Goal: Check status

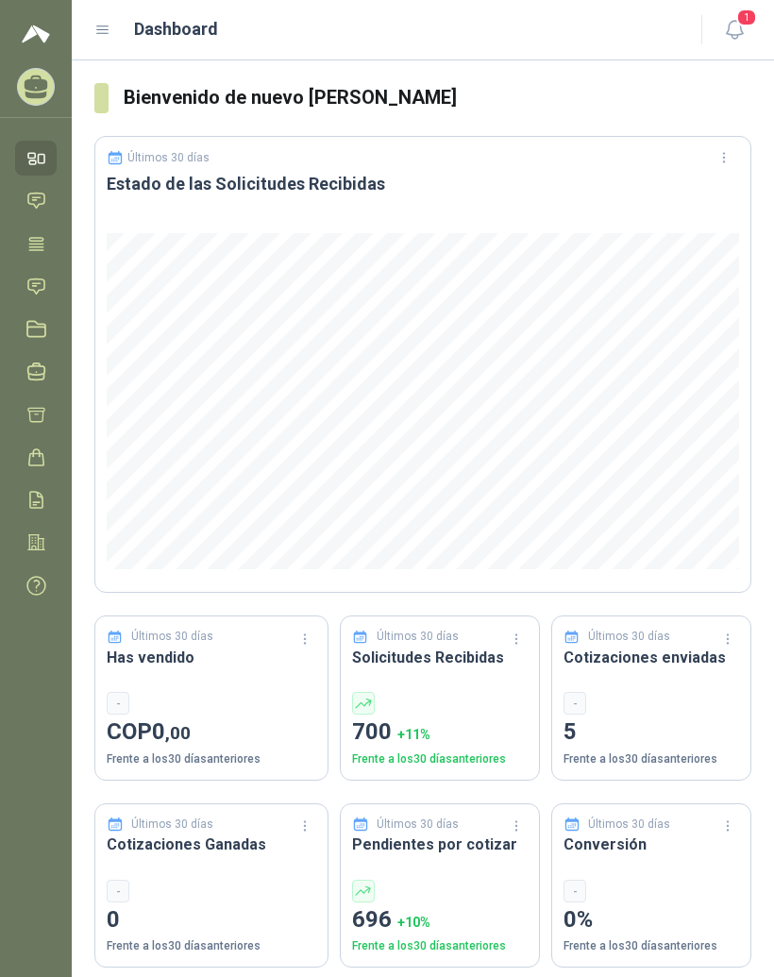
click at [109, 30] on icon at bounding box center [102, 30] width 11 height 8
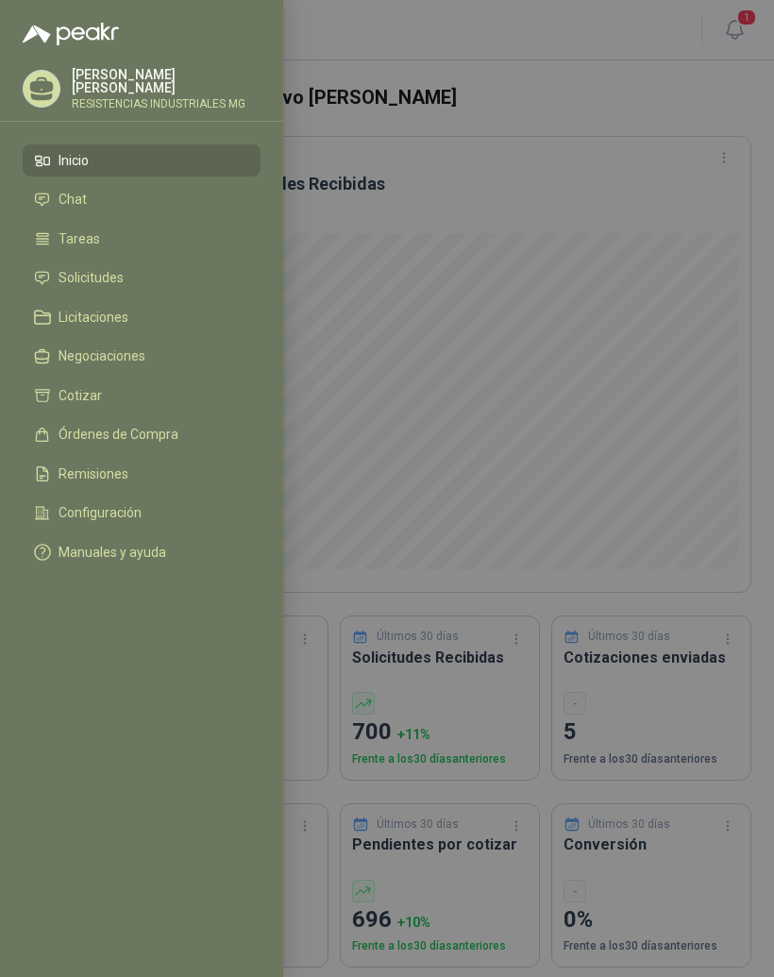
click at [254, 269] on link "Solicitudes" at bounding box center [142, 278] width 238 height 32
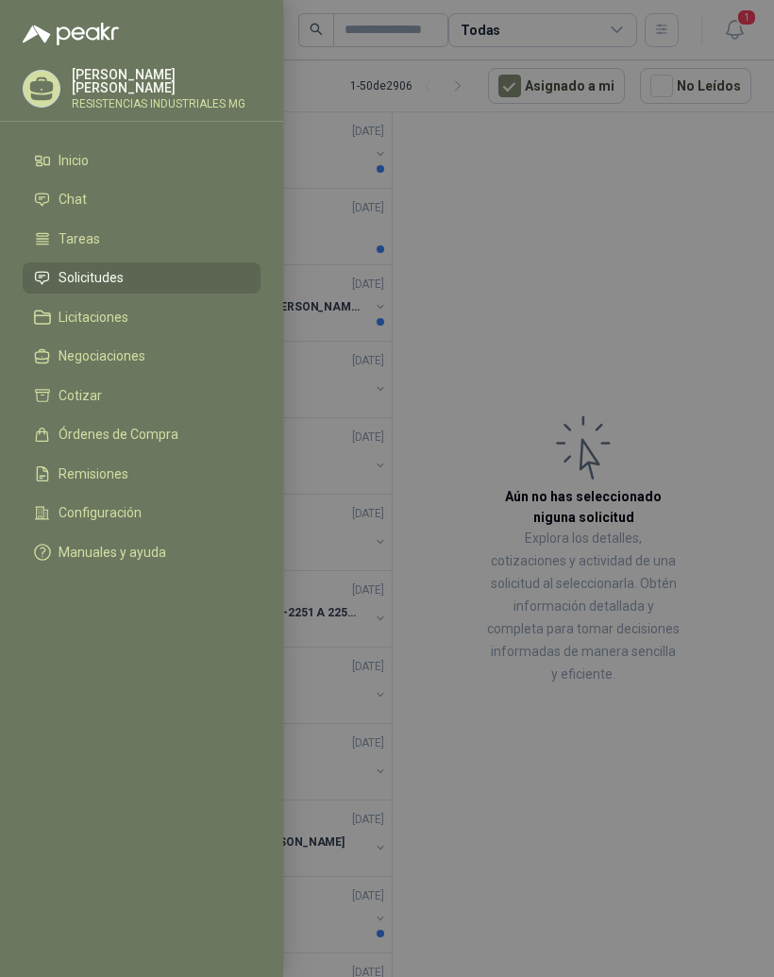
click at [643, 276] on div at bounding box center [387, 488] width 774 height 977
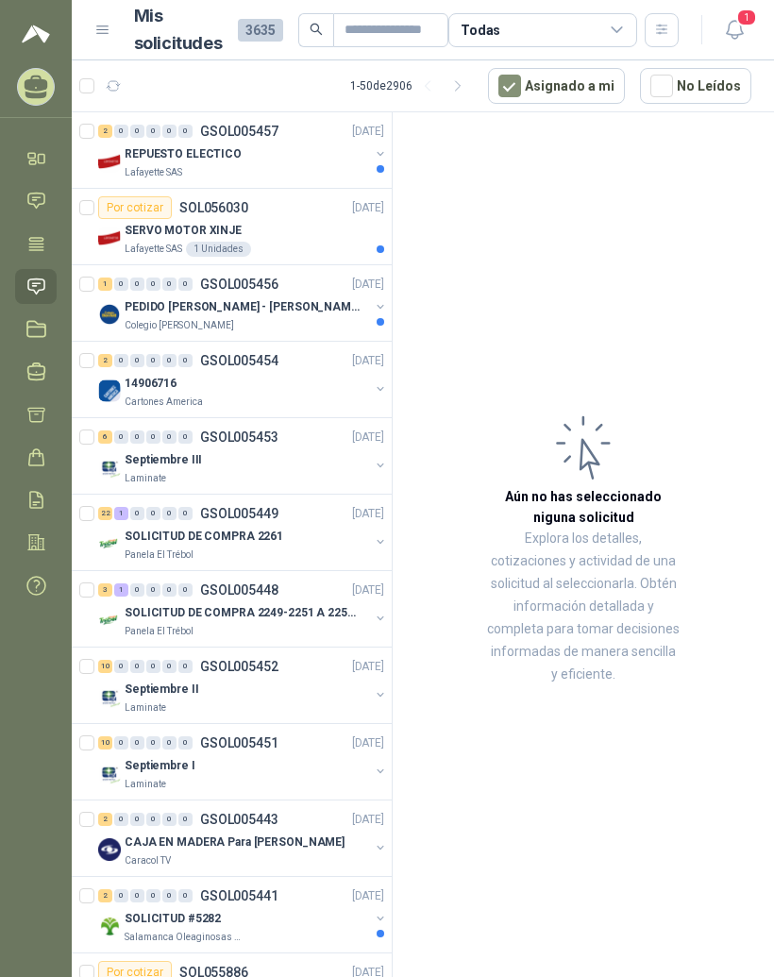
click at [235, 160] on div "REPUESTO ELECTICO" at bounding box center [247, 154] width 245 height 23
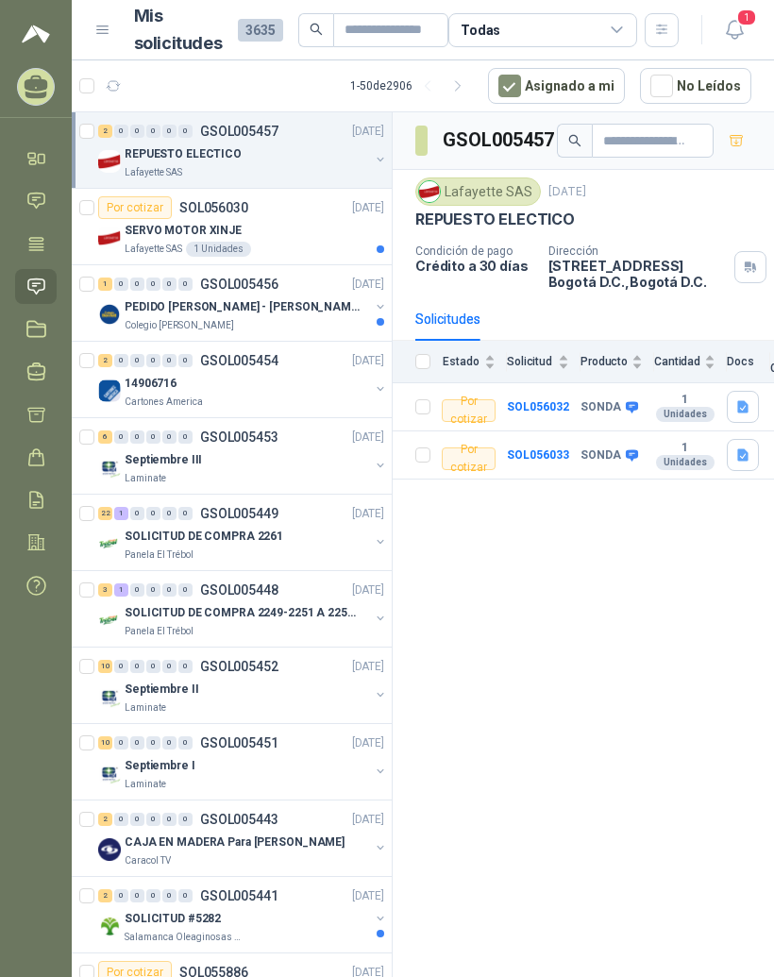
click at [562, 405] on b "SOL056032" at bounding box center [538, 406] width 62 height 13
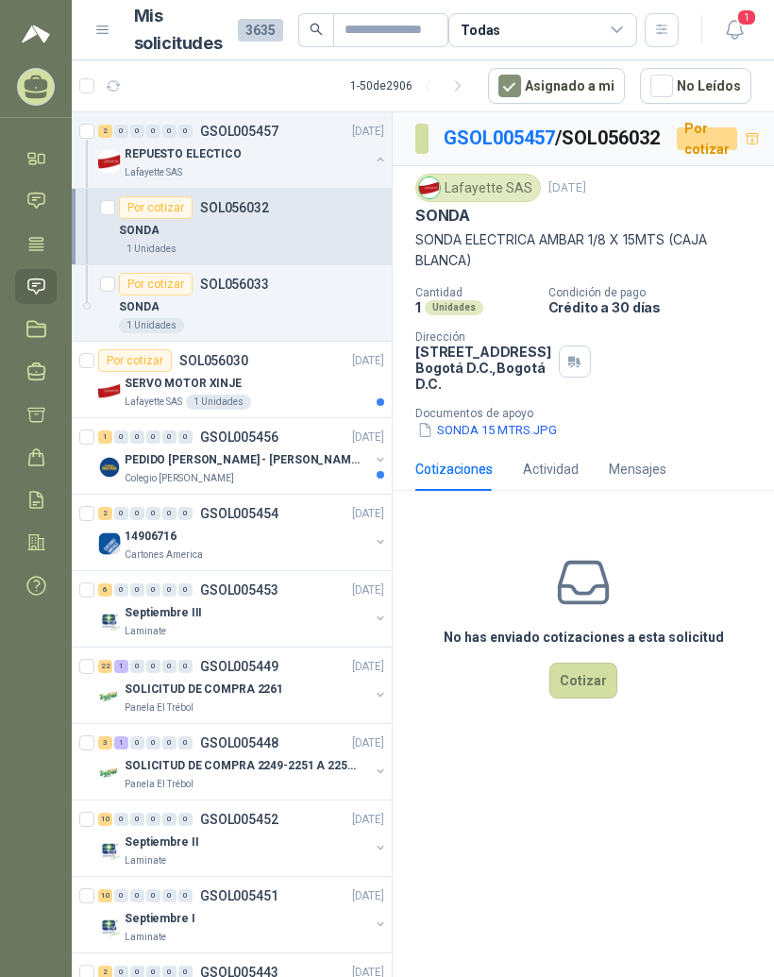
click at [508, 440] on button "SONDA 15 MTRS.JPG" at bounding box center [487, 430] width 144 height 20
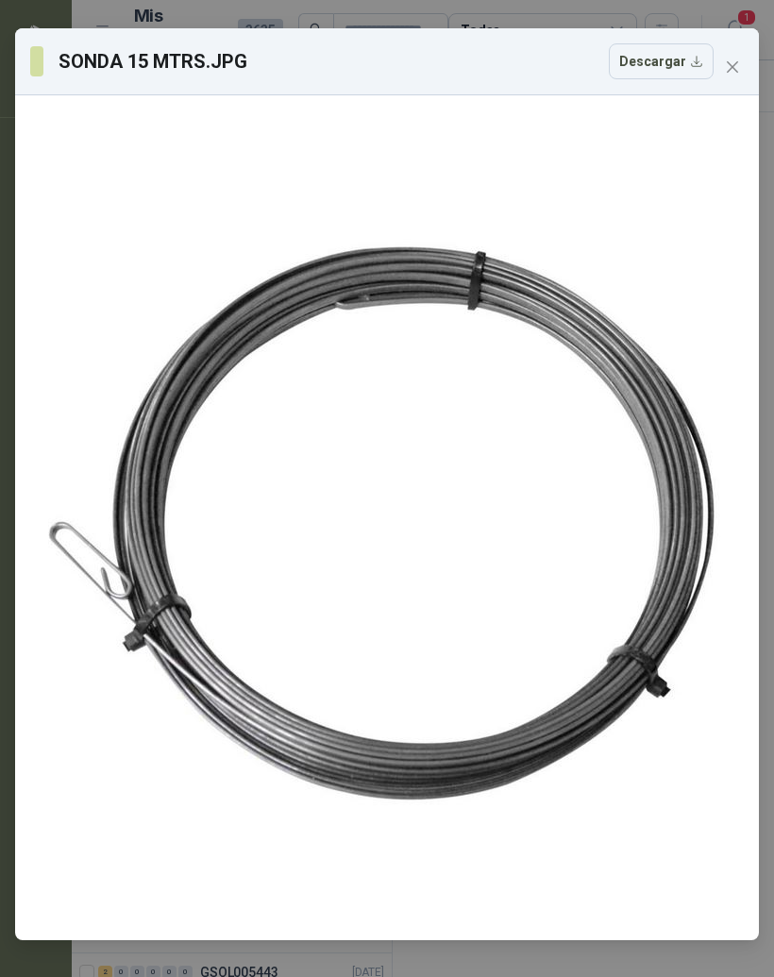
click at [746, 65] on span "Close" at bounding box center [733, 66] width 30 height 15
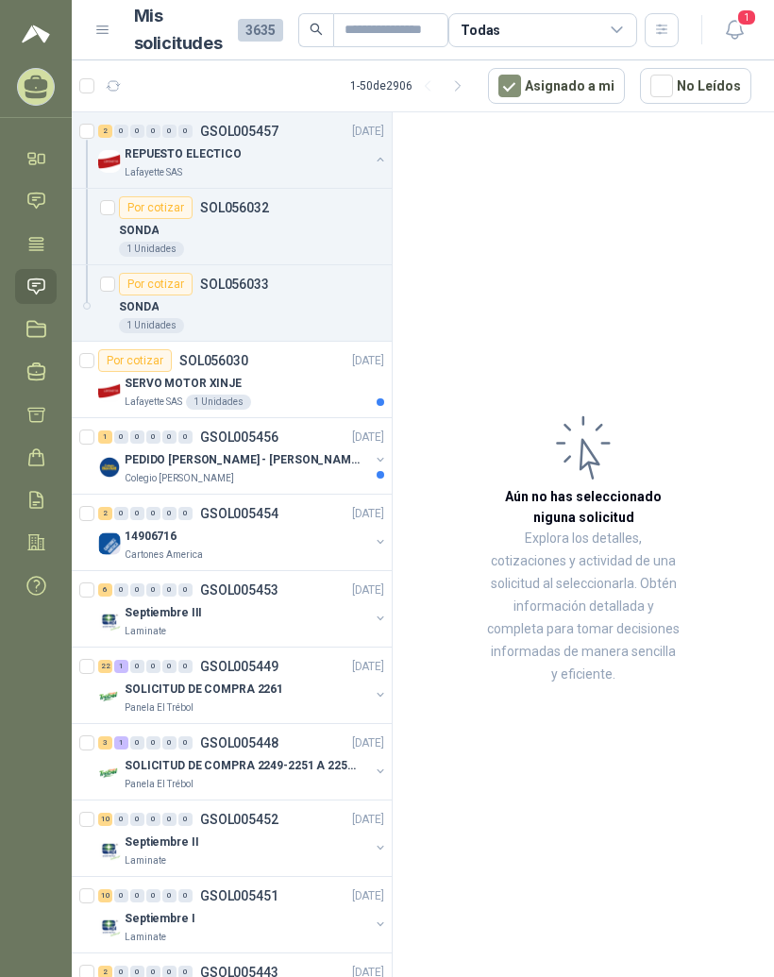
click at [296, 302] on div "SONDA" at bounding box center [251, 307] width 265 height 23
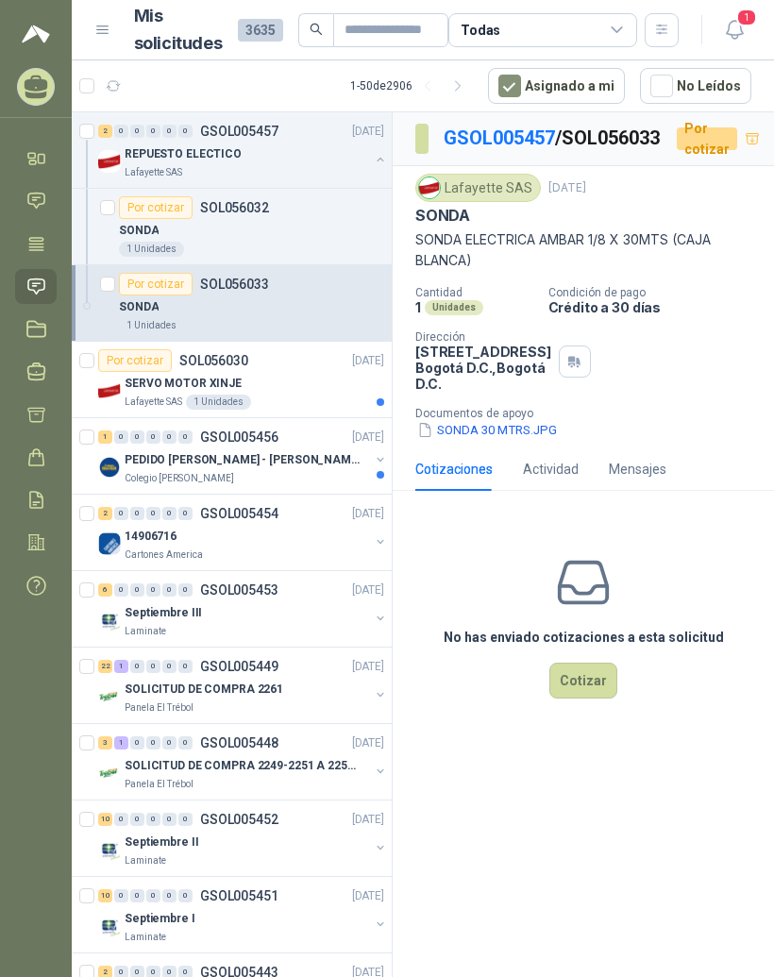
click at [270, 386] on div "SERVO MOTOR XINJE" at bounding box center [255, 383] width 260 height 23
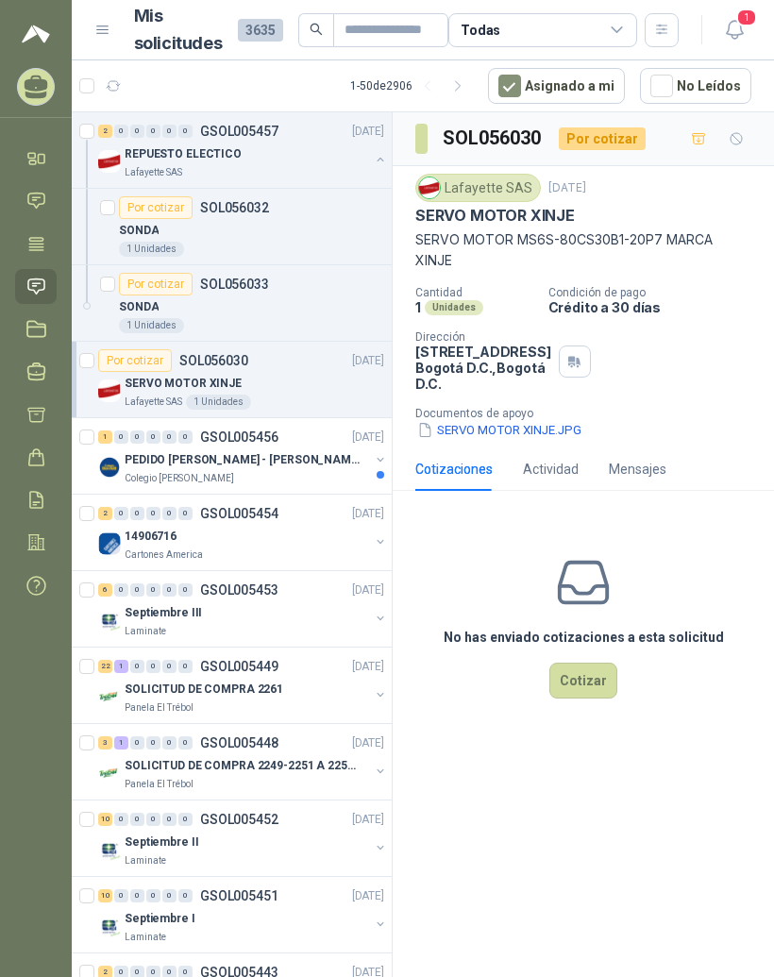
click at [536, 440] on button "SERVO MOTOR XINJE.JPG" at bounding box center [499, 430] width 168 height 20
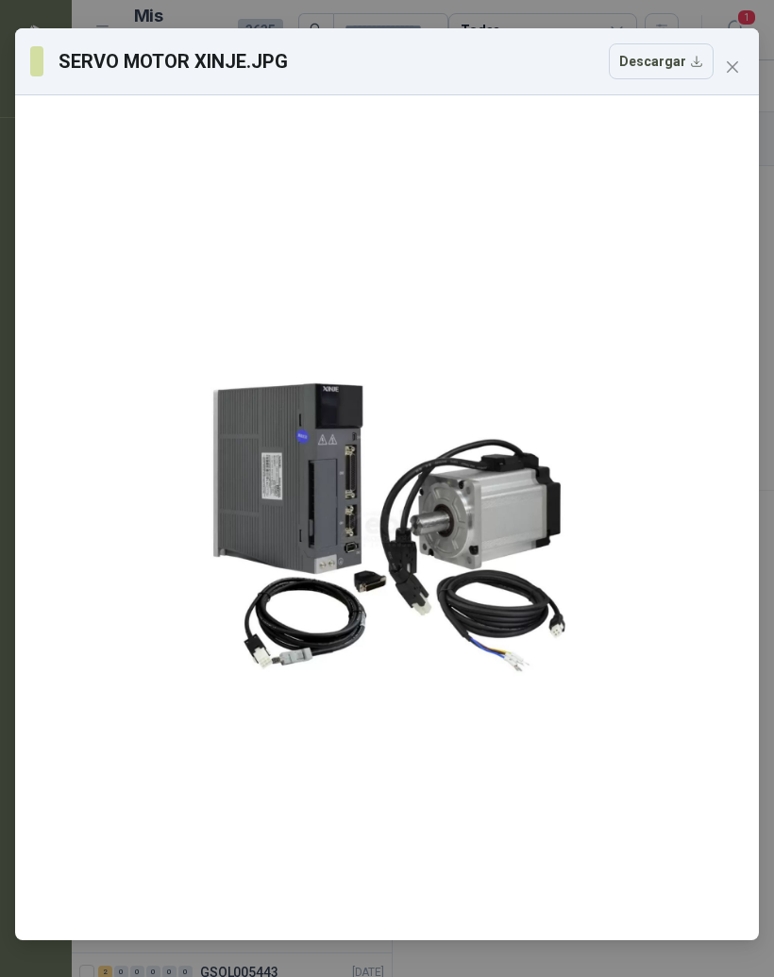
click at [735, 71] on icon "close" at bounding box center [732, 66] width 15 height 15
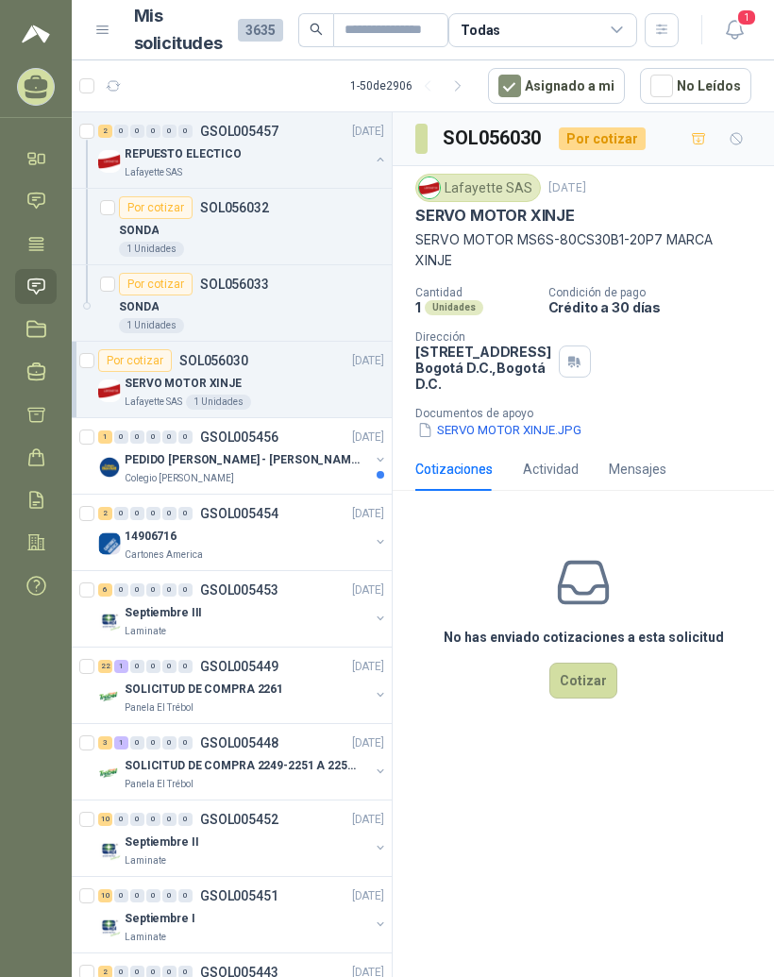
click at [301, 466] on div "PEDIDO [PERSON_NAME] - [PERSON_NAME]" at bounding box center [247, 459] width 245 height 23
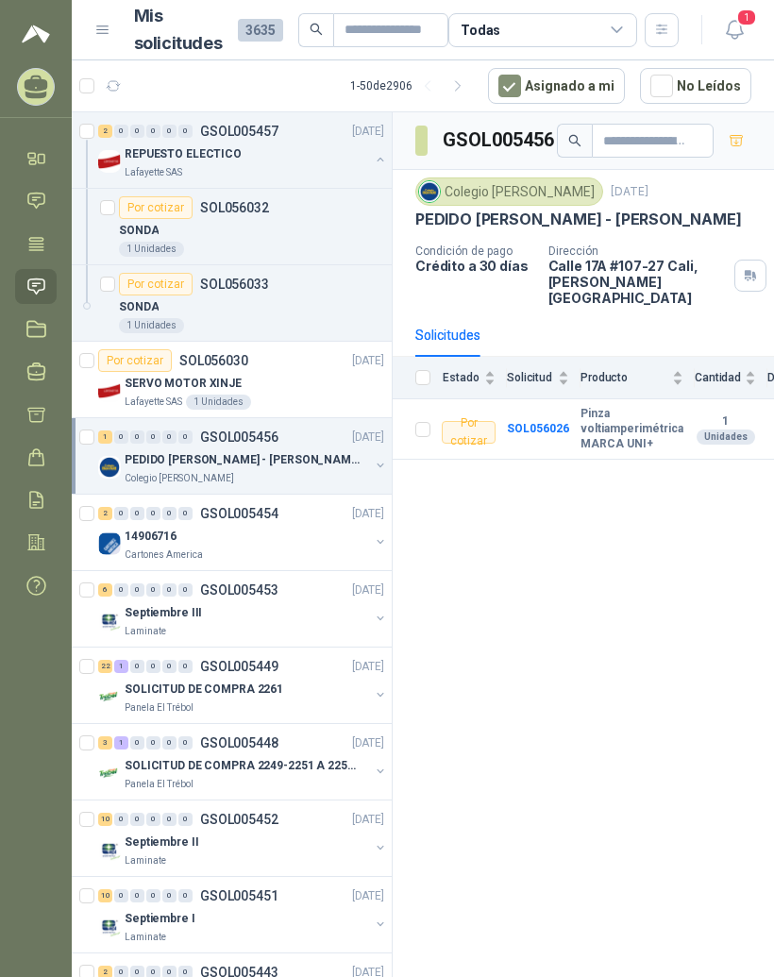
click at [546, 422] on b "SOL056026" at bounding box center [538, 428] width 62 height 13
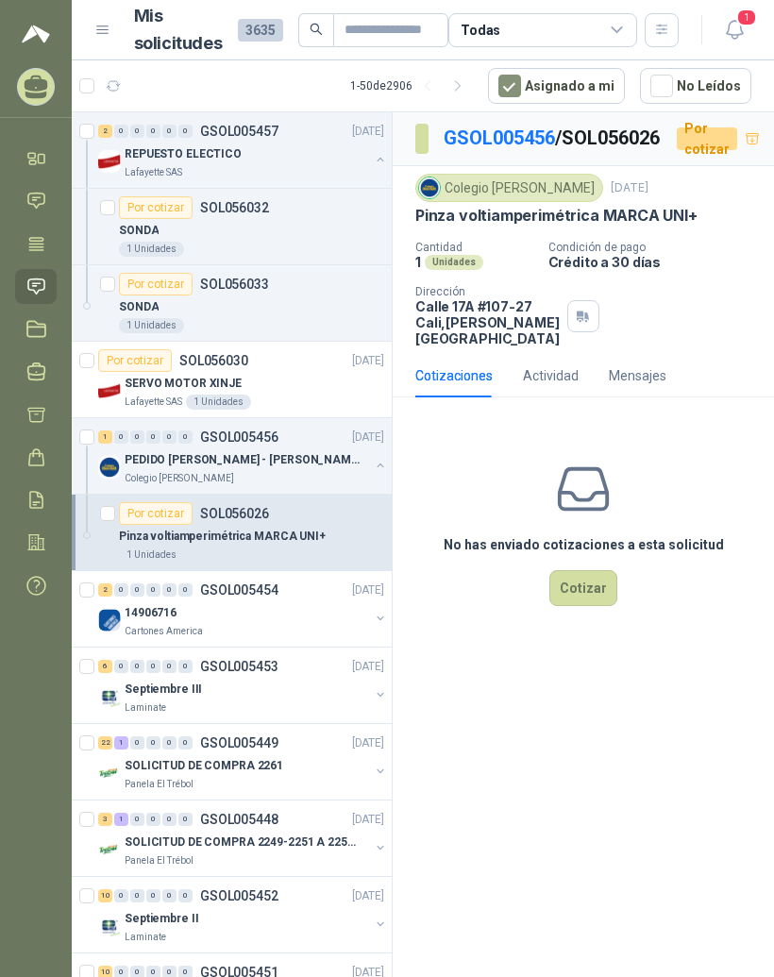
click at [262, 599] on div "2 0 0 0 0 0 GSOL005454 [DATE]" at bounding box center [243, 590] width 290 height 23
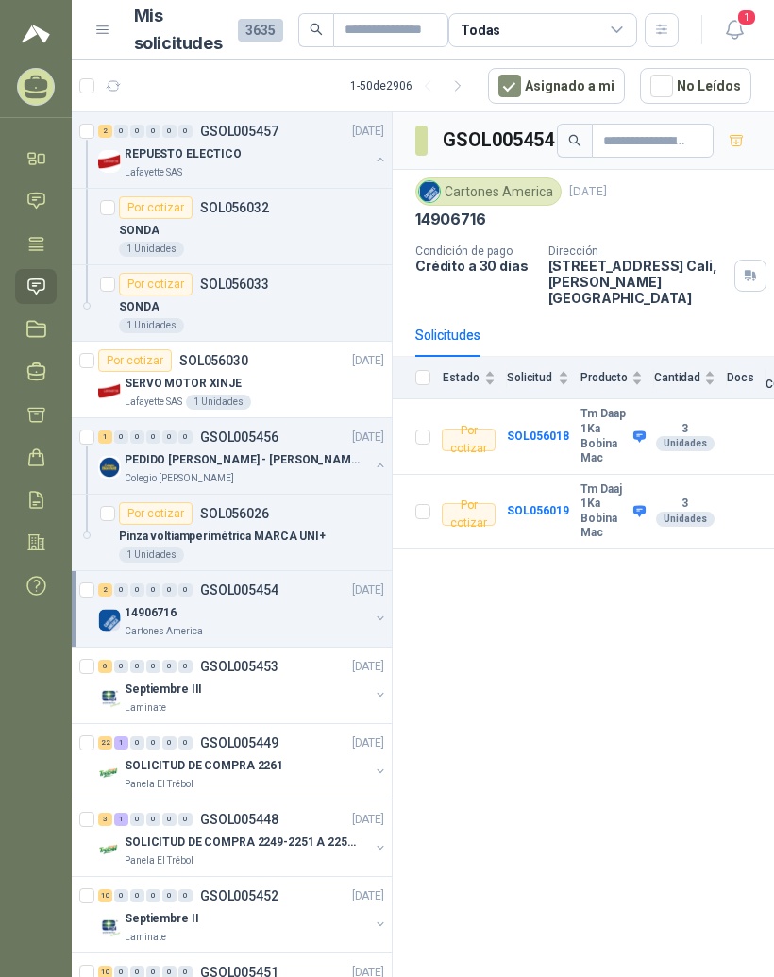
click at [532, 430] on b "SOL056018" at bounding box center [538, 436] width 62 height 13
